Goal: Information Seeking & Learning: Find specific page/section

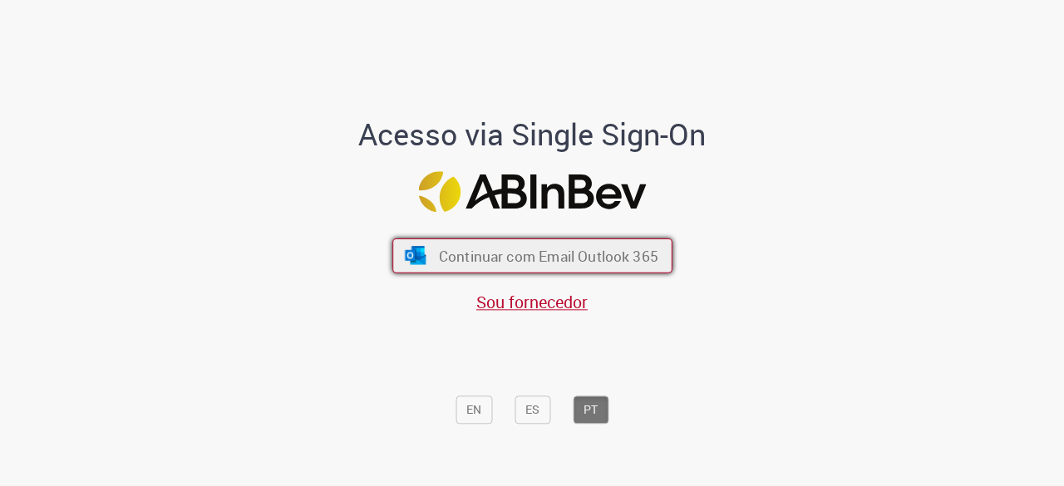
drag, startPoint x: 446, startPoint y: 251, endPoint x: 409, endPoint y: 269, distance: 41.3
click at [446, 252] on span "Continuar com Email Outlook 365" at bounding box center [547, 256] width 219 height 19
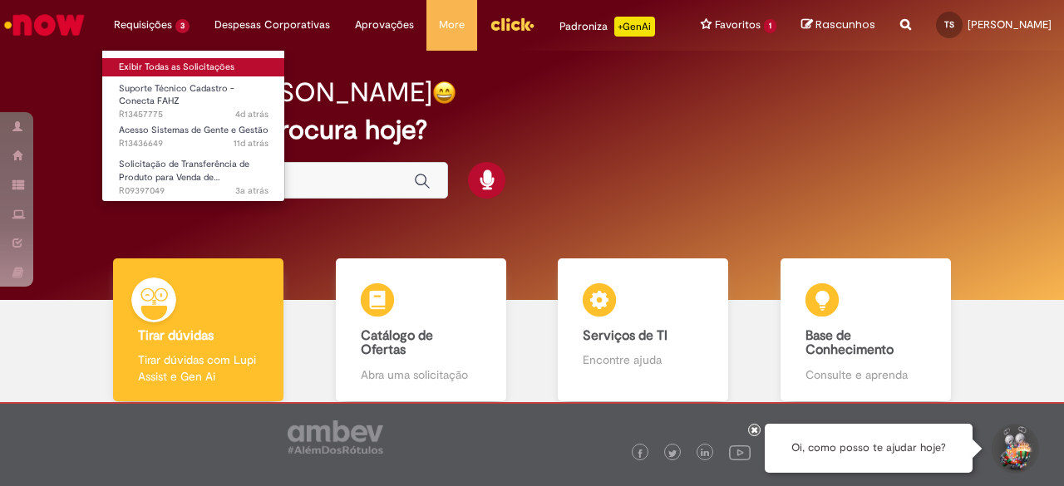
click at [178, 66] on link "Exibir Todas as Solicitações" at bounding box center [193, 67] width 183 height 18
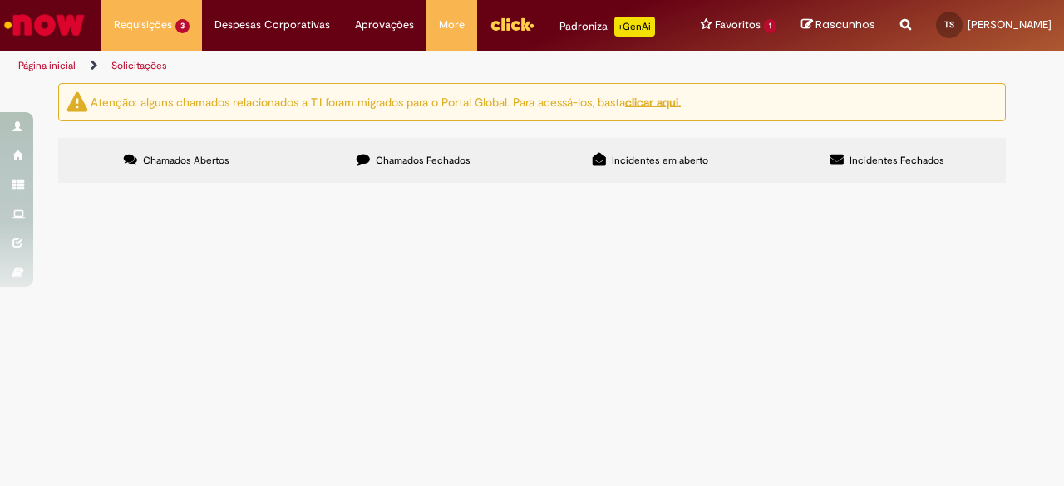
click at [0, 0] on span "Boa tarde, estou com duvida na minha carteirinha Mudei de cargo, banda e lotaçã…" at bounding box center [0, 0] width 0 height 0
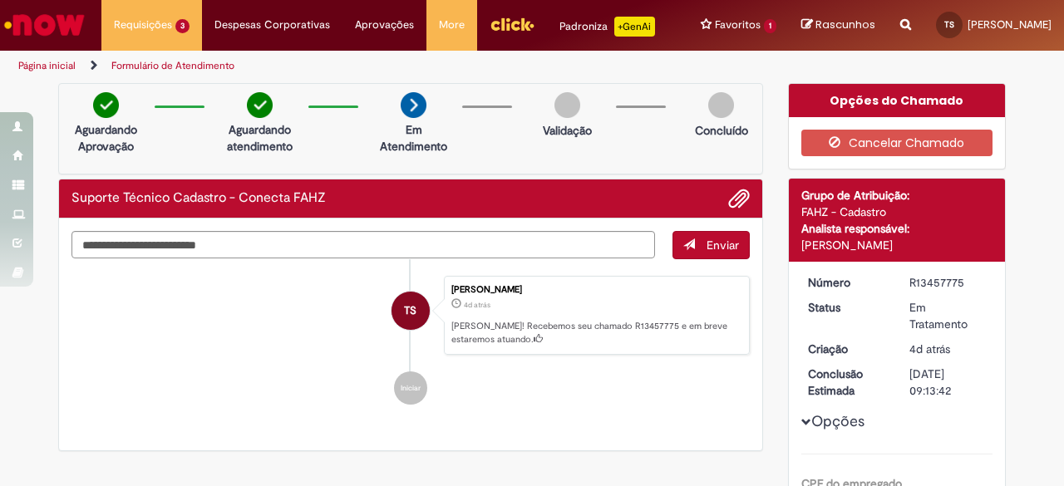
click at [900, 22] on icon "Search from all sources" at bounding box center [905, 15] width 11 height 30
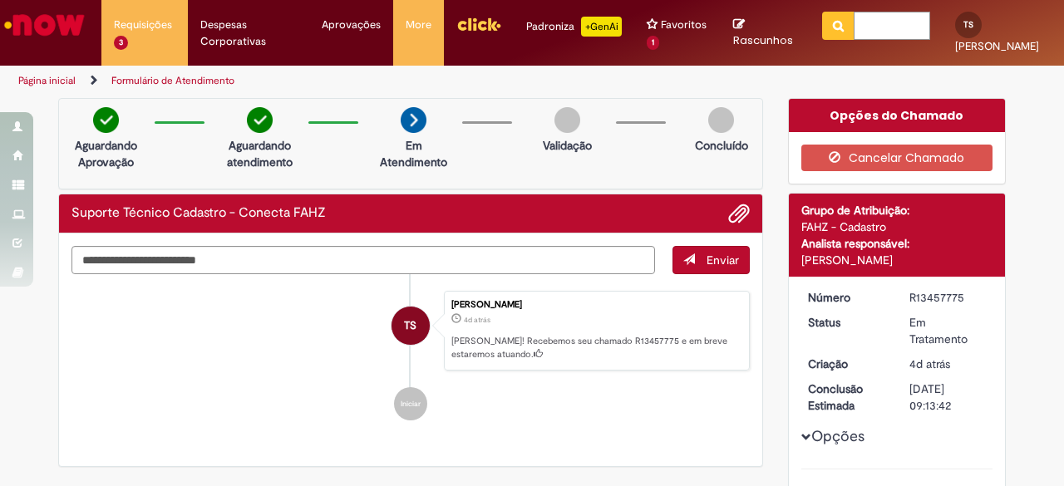
click at [878, 22] on input "text" at bounding box center [892, 26] width 76 height 28
type input "******"
click button "Pesquisar" at bounding box center [838, 26] width 32 height 28
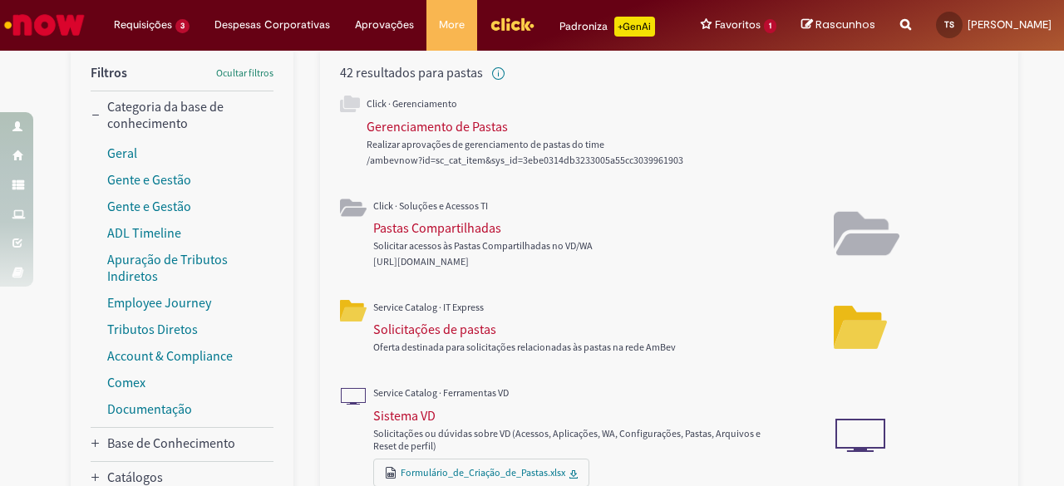
scroll to position [249, 0]
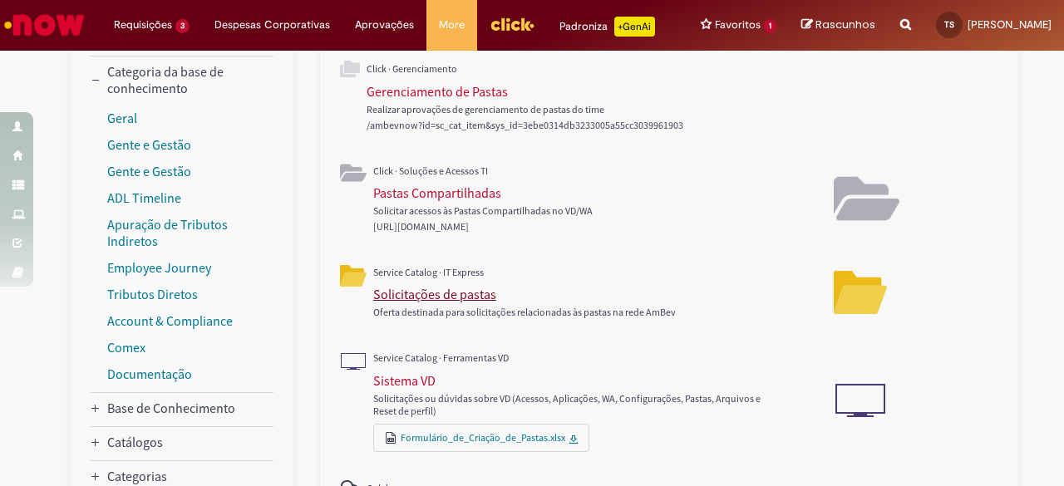
click at [474, 298] on div "Solicitações de pastas" at bounding box center [434, 294] width 123 height 17
